Goal: Information Seeking & Learning: Learn about a topic

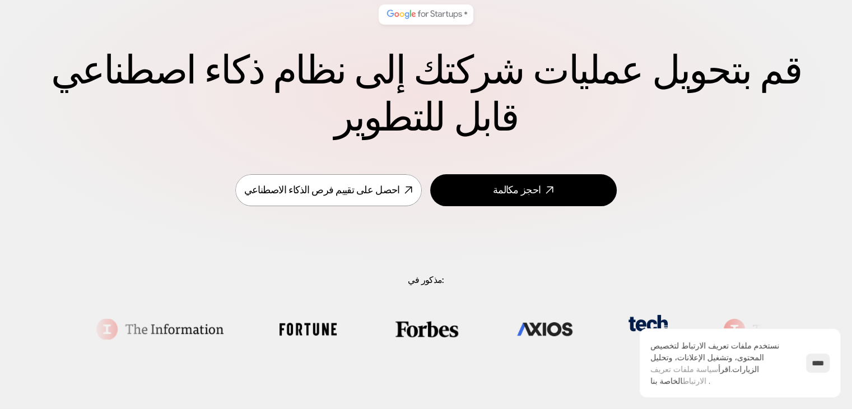
scroll to position [112, 0]
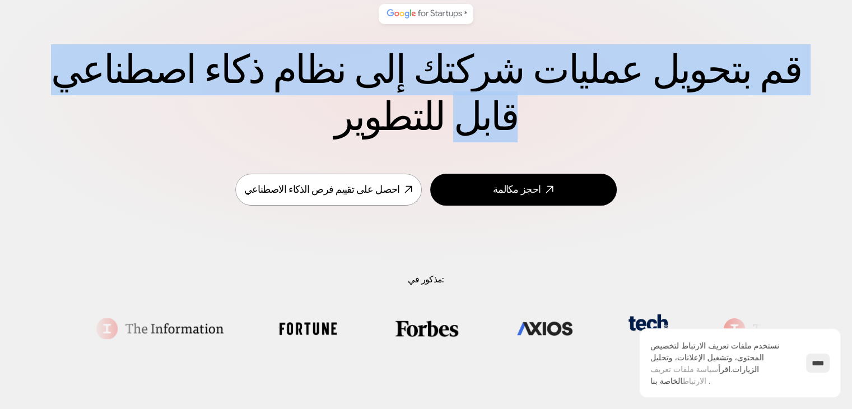
drag, startPoint x: 795, startPoint y: 70, endPoint x: 787, endPoint y: 81, distance: 13.4
click at [787, 81] on font "قم بتحويل عمليات شركتك إلى نظام ذكاء اصطناعي قابل للتطوير" at bounding box center [430, 93] width 759 height 98
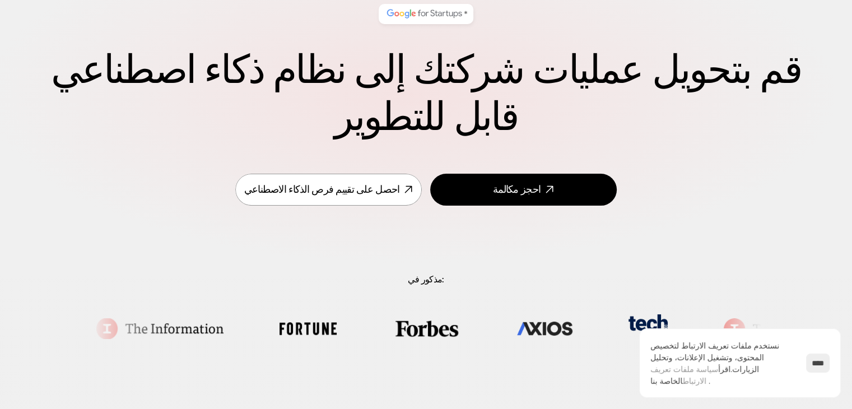
drag, startPoint x: 399, startPoint y: 136, endPoint x: 365, endPoint y: 128, distance: 34.4
click at [373, 129] on h1 "قم بتحويل عمليات شركتك إلى نظام ذكاء اصطناعي قابل للتطوير" at bounding box center [426, 93] width 762 height 94
click at [302, 115] on h1 "قم بتحويل عمليات شركتك إلى نظام ذكاء اصطناعي قابل للتطوير" at bounding box center [426, 93] width 762 height 94
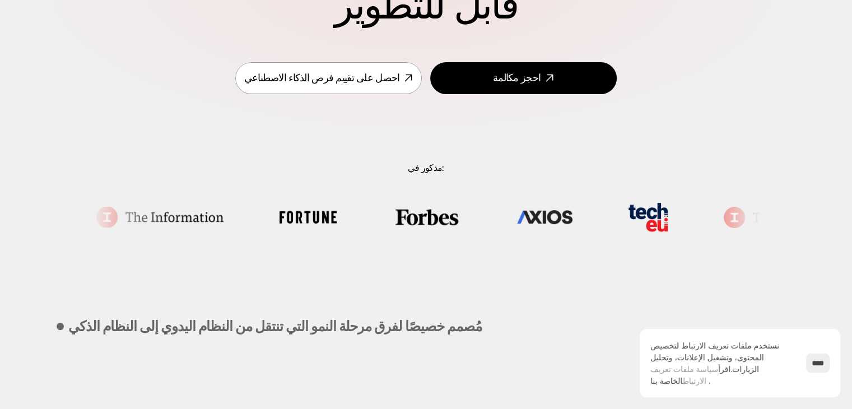
scroll to position [224, 0]
click at [293, 86] on link "احصل على تقييم فرص الذكاء الاصطناعي" at bounding box center [328, 78] width 186 height 32
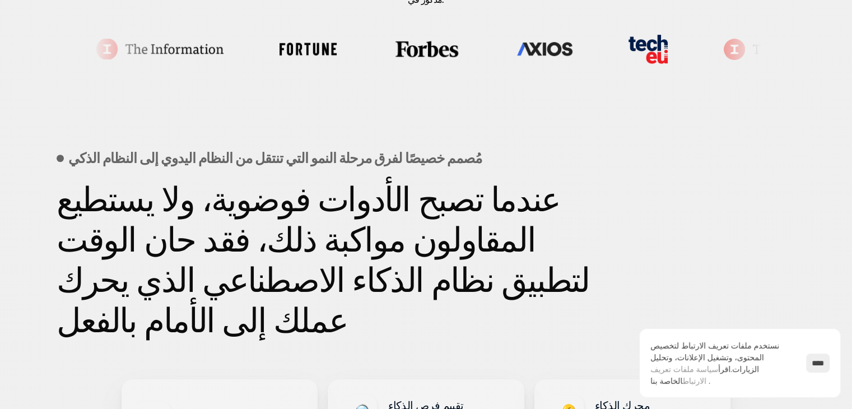
scroll to position [392, 0]
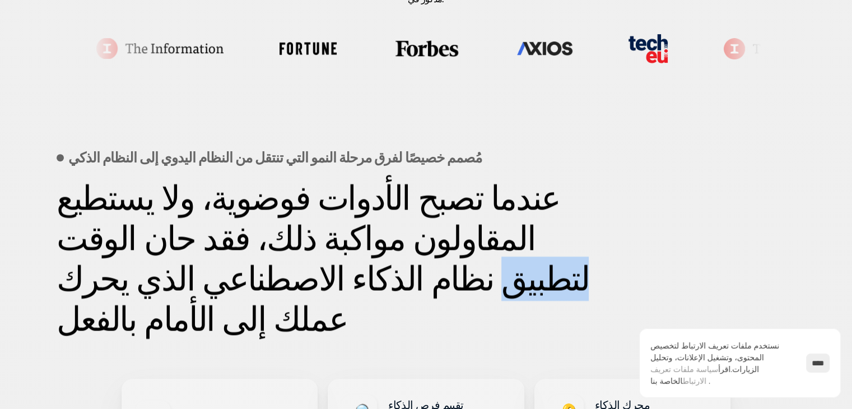
drag, startPoint x: 60, startPoint y: 242, endPoint x: 130, endPoint y: 251, distance: 70.0
click at [130, 251] on font "عندما تصبح الأدوات فوضوية، ولا يستطيع المقاولون مواكبة ذلك، فقد حان الوقت لتطبي…" at bounding box center [327, 258] width 540 height 165
click at [167, 253] on font "عندما تصبح الأدوات فوضوية، ولا يستطيع المقاولون مواكبة ذلك، فقد حان الوقت لتطبي…" at bounding box center [327, 258] width 540 height 165
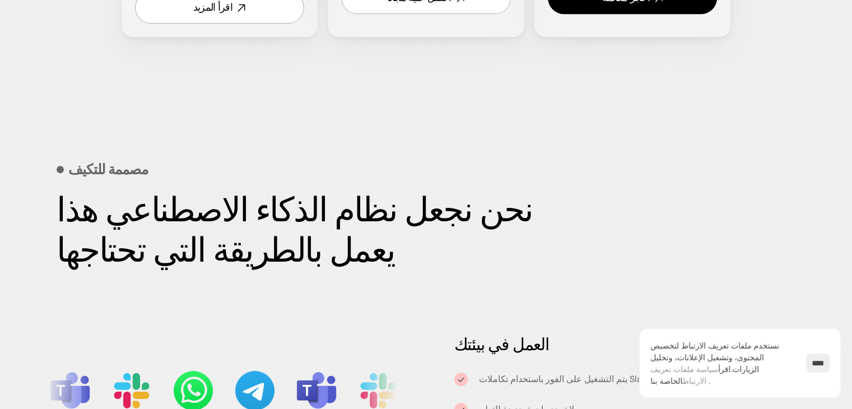
scroll to position [896, 0]
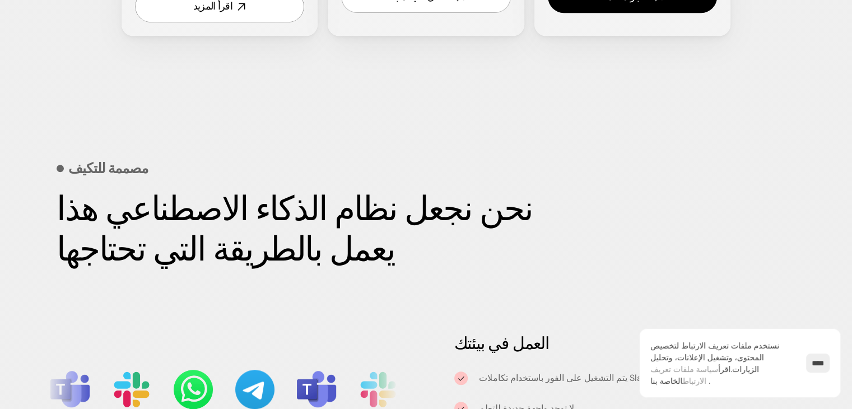
drag, startPoint x: 509, startPoint y: 216, endPoint x: 554, endPoint y: 229, distance: 47.2
click at [540, 229] on font "نحن نجعل نظام الذكاء الاصطناعي هذا يعمل بالطريقة التي تحتاجها" at bounding box center [298, 228] width 483 height 85
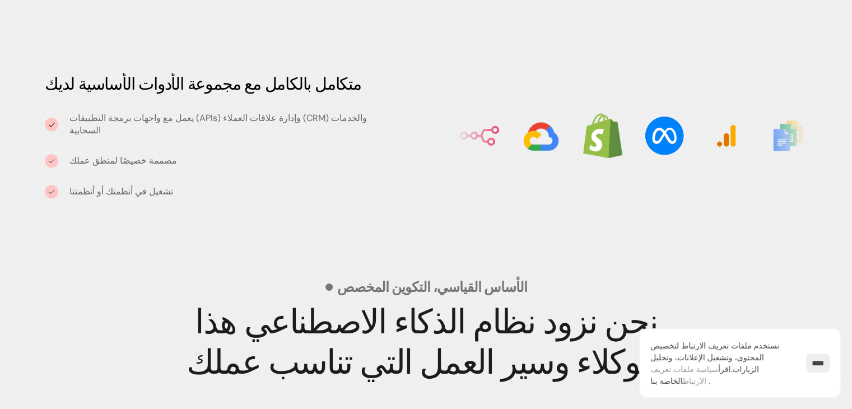
scroll to position [1344, 0]
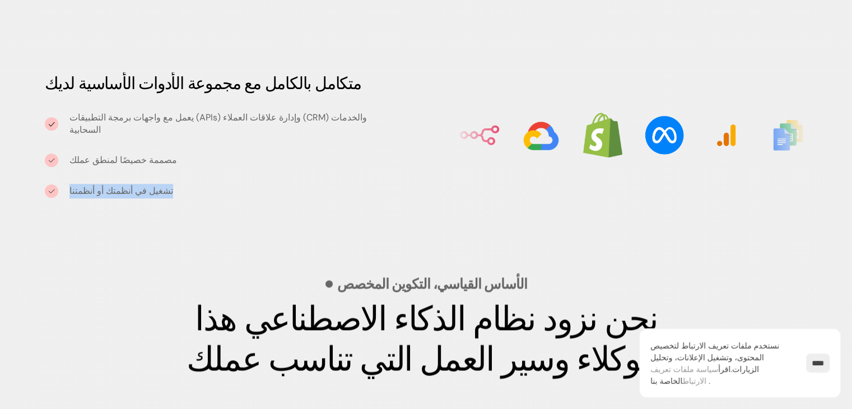
drag, startPoint x: 69, startPoint y: 184, endPoint x: 181, endPoint y: 193, distance: 112.4
click at [181, 193] on div "متكامل بالكامل مع مجموعة الأدوات الأساسية لديك يعمل مع واجهات برمجة التطبيقات (…" at bounding box center [221, 135] width 398 height 132
click at [228, 201] on div "العمل في بيئتك يتم التشغيل على الفور باستخدام تكاملات Slack أو WhatsApp أو API …" at bounding box center [425, 38] width 807 height 376
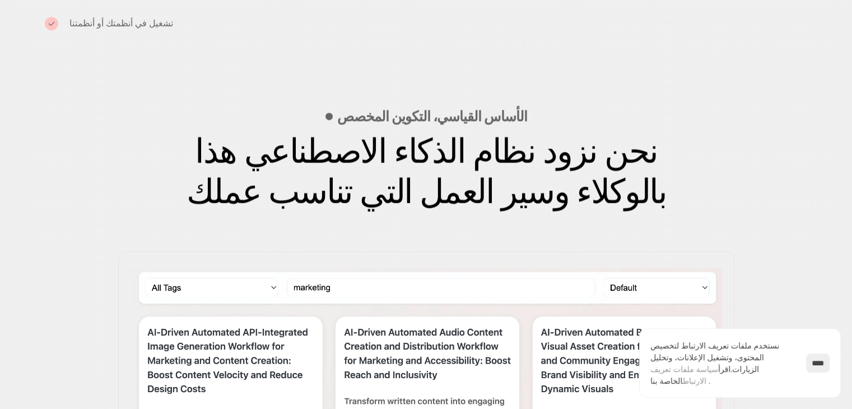
scroll to position [1512, 0]
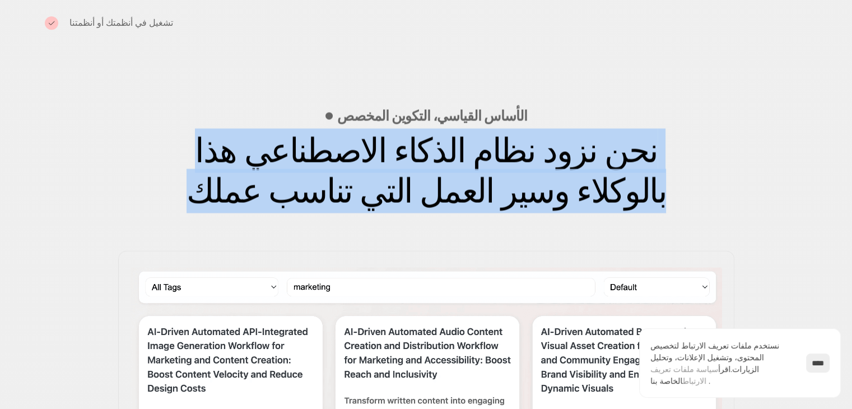
drag, startPoint x: 687, startPoint y: 152, endPoint x: 591, endPoint y: 206, distance: 109.6
click at [591, 206] on font "نحن نزود نظام الذكاء الاصطناعي هذا بالوكلاء وسير العمل التي تناسب عملك" at bounding box center [425, 170] width 479 height 85
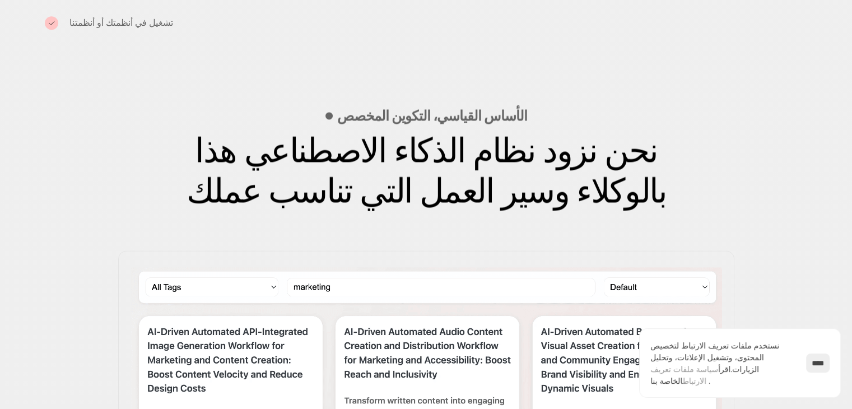
click at [292, 72] on div "الأساس القياسي، التكوين المخصص نحن نزود نظام الذكاء الاصطناعي هذا بالوكلاء وسير…" at bounding box center [426, 155] width 739 height 170
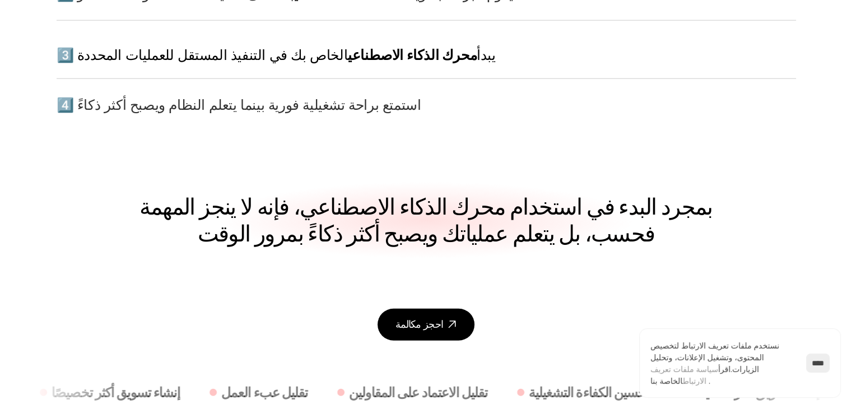
scroll to position [2912, 0]
drag, startPoint x: 582, startPoint y: 239, endPoint x: 544, endPoint y: 241, distance: 38.1
click at [544, 241] on font "بمجرد البدء في استخدام محرك الذكاء الاصطناعي، فإنه لا ينجز المهمة فحسب، بل يتعل…" at bounding box center [427, 220] width 577 height 56
click at [584, 269] on div "كيف يعمل ابدأ بتشغيل نظام الذكاء الاصطناعي الخاص بك خلال 30 يومًا. نحن ندعمك - …" at bounding box center [426, 60] width 739 height 608
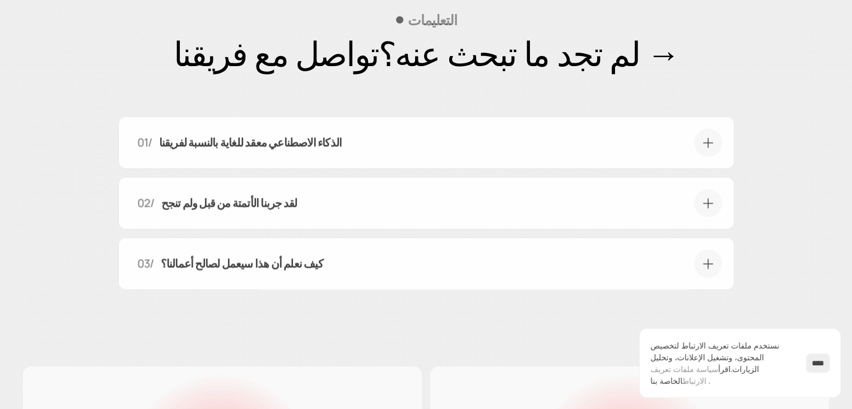
scroll to position [3864, 0]
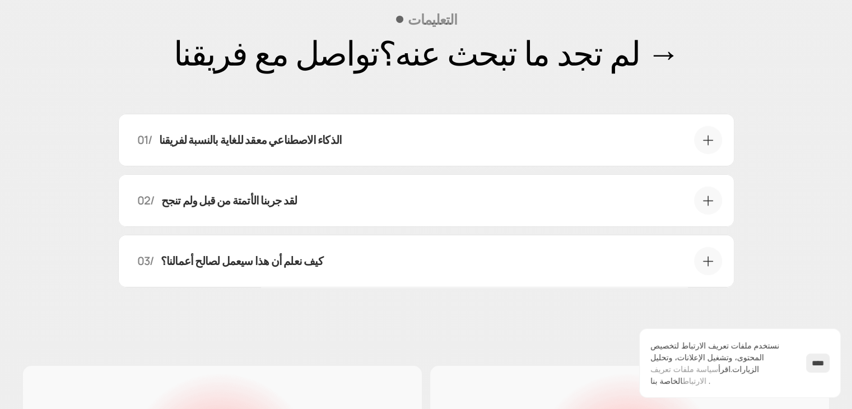
click at [262, 144] on font "الذكاء الاصطناعي معقد للغاية بالنسبة لفريقنا" at bounding box center [249, 139] width 183 height 15
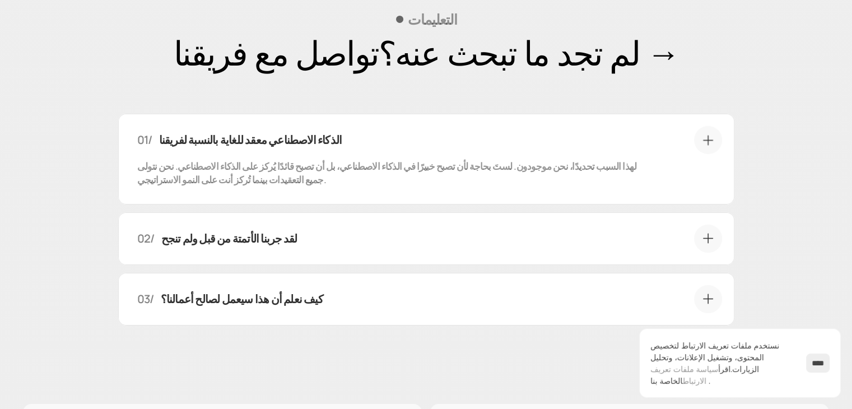
click at [274, 243] on font "لقد جربنا الأتمتة من قبل ولم تنجح" at bounding box center [229, 238] width 136 height 15
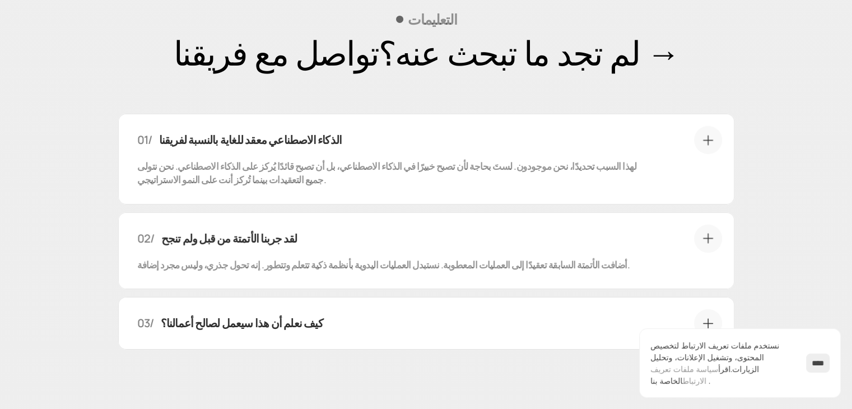
click at [233, 323] on font "كيف نعلم أن هذا سيعمل لصالح أعمالنا؟" at bounding box center [241, 322] width 162 height 15
